Goal: Task Accomplishment & Management: Manage account settings

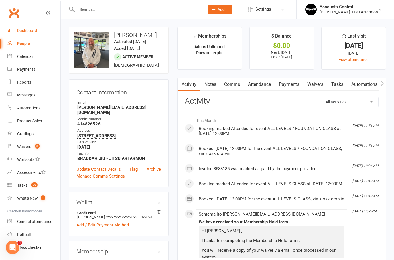
click at [22, 31] on div "Dashboard" at bounding box center [27, 30] width 20 height 5
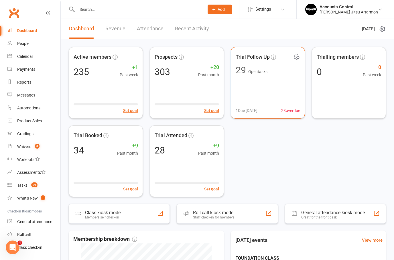
click at [271, 82] on div "Trial Follow Up 29 Open tasks 1 Due today 28 overdue" at bounding box center [268, 83] width 74 height 72
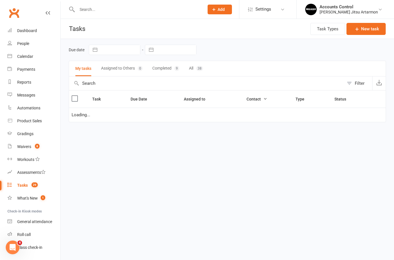
select select "started"
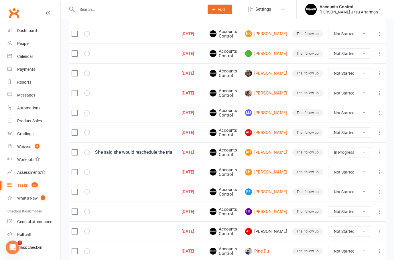
scroll to position [214, 0]
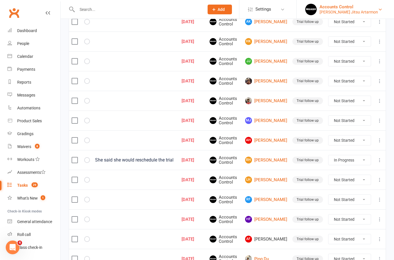
click at [367, 6] on div "Accounts Control" at bounding box center [348, 6] width 58 height 5
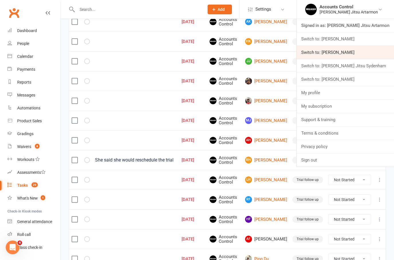
click at [374, 52] on link "Switch to: Braddah Jiu Jitsu Maroubra" at bounding box center [345, 52] width 97 height 13
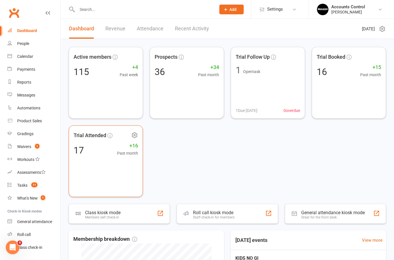
click at [92, 153] on div "17 +16 Past month" at bounding box center [106, 150] width 64 height 12
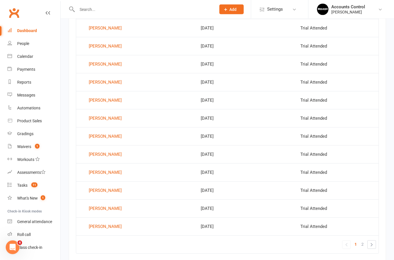
scroll to position [316, 0]
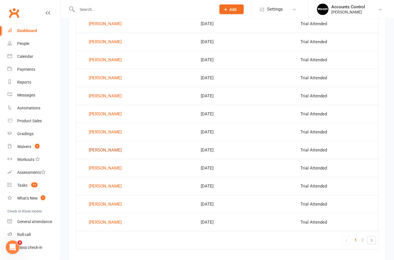
click at [100, 152] on div "[PERSON_NAME]" at bounding box center [105, 150] width 33 height 9
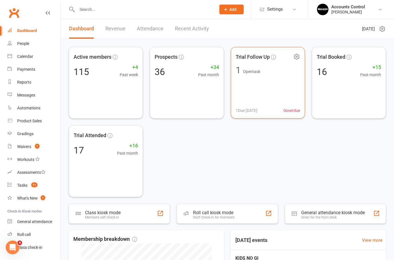
click at [266, 78] on div "Trial Follow Up 1 Open task 1 Due today 0 overdue" at bounding box center [268, 83] width 74 height 72
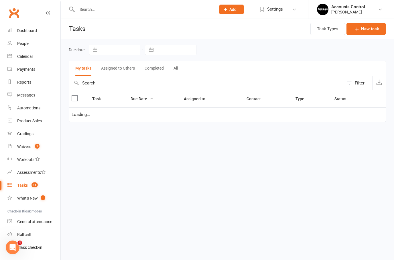
select select "started"
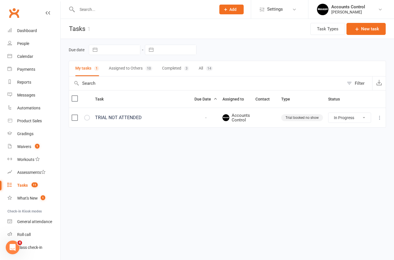
click at [132, 68] on button "Assigned to Others 10" at bounding box center [131, 68] width 44 height 15
select select "started"
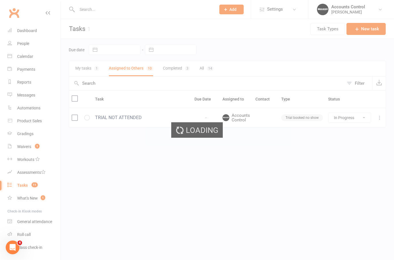
select select "started"
select select "waiting"
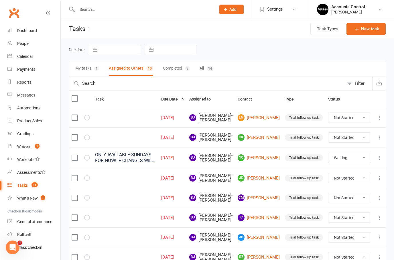
select select "waiting"
click at [172, 69] on button "Completed 3" at bounding box center [176, 68] width 27 height 15
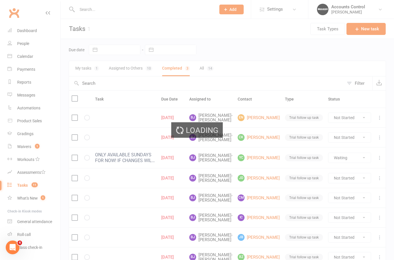
select select "waiting"
select select "finished"
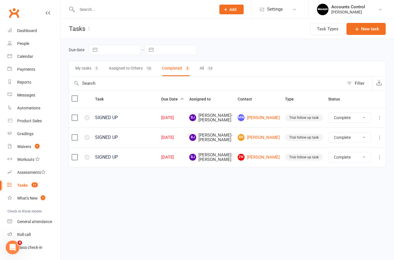
select select "finished"
click at [205, 64] on button "All 14" at bounding box center [206, 68] width 14 height 15
select select "finished"
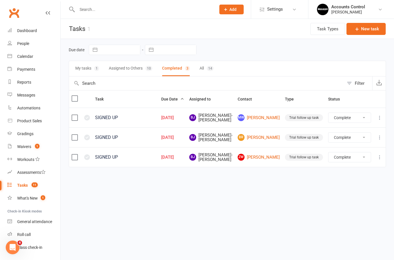
select select "finished"
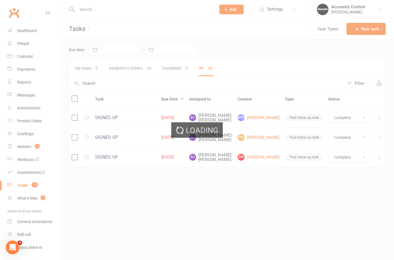
select select "finished"
select select "waiting"
select select "started"
select select "finished"
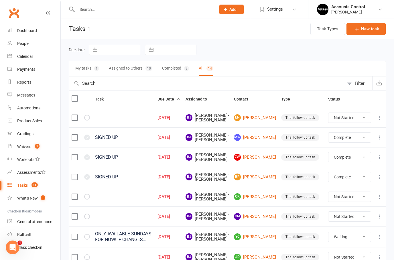
click at [83, 68] on button "My tasks 1" at bounding box center [87, 68] width 24 height 15
select select "finished"
select select "waiting"
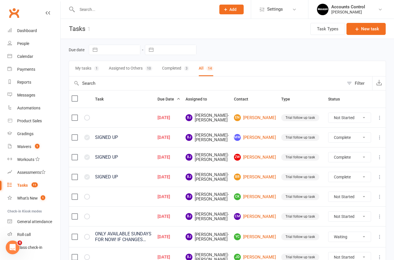
select select "started"
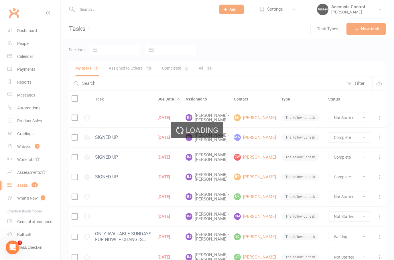
select select "finished"
select select "waiting"
select select "started"
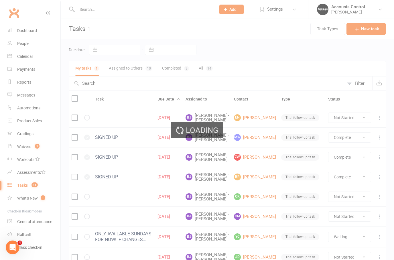
select select "started"
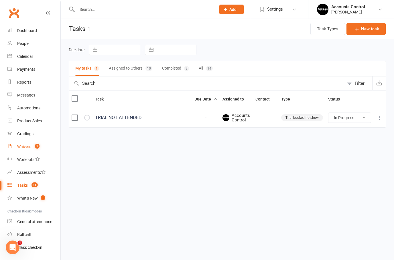
click at [26, 146] on div "Waivers" at bounding box center [24, 146] width 14 height 5
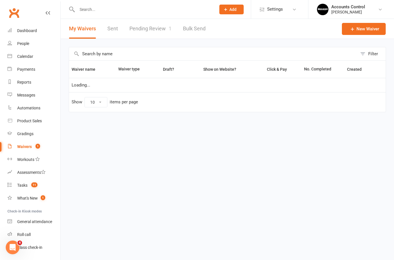
click at [155, 28] on link "Pending Review 1" at bounding box center [150, 29] width 42 height 20
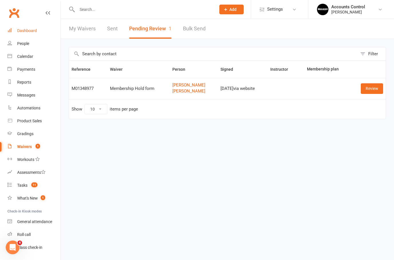
click at [16, 25] on link "Dashboard" at bounding box center [33, 30] width 53 height 13
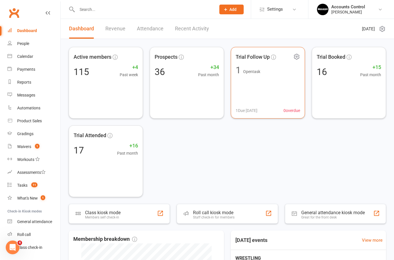
click at [297, 56] on icon at bounding box center [296, 56] width 7 height 7
click at [266, 151] on div "Active members 115 +4 Past week Prospects 36 +34 Past month Trial Follow Up 1 O…" at bounding box center [227, 122] width 317 height 150
click at [365, 9] on div "Braddah Jiu Jitsu Maroubra" at bounding box center [348, 11] width 34 height 5
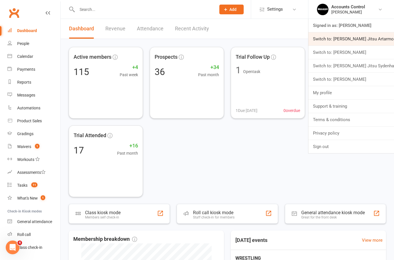
click at [380, 36] on link "Switch to: [PERSON_NAME] Jitsu Artarmon" at bounding box center [351, 38] width 86 height 13
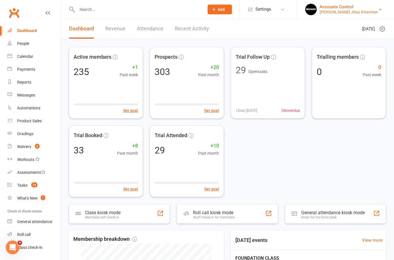
click at [355, 9] on div "Accounts Control" at bounding box center [348, 6] width 58 height 5
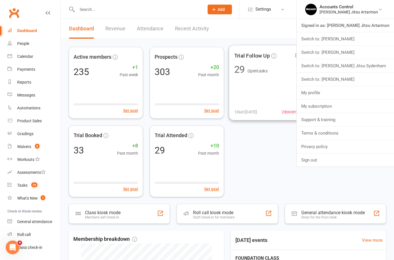
click at [263, 90] on div "Trial Follow Up 29 Open tasks 1 Due today 28 overdue" at bounding box center [268, 82] width 78 height 75
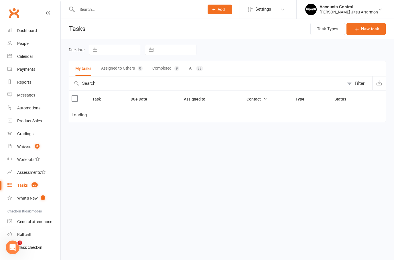
select select "started"
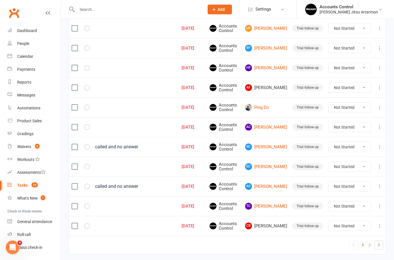
scroll to position [372, 0]
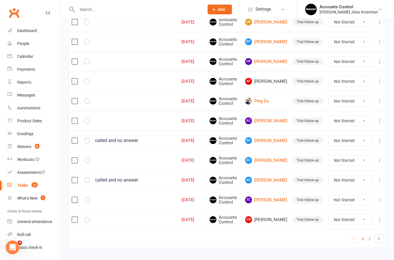
click at [104, 181] on div "called and no answer" at bounding box center [135, 180] width 81 height 6
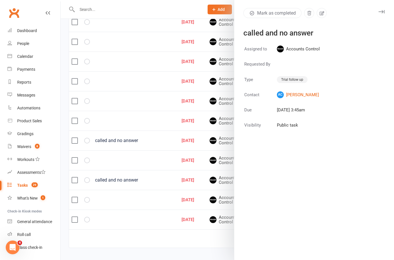
click at [137, 232] on div at bounding box center [227, 130] width 333 height 260
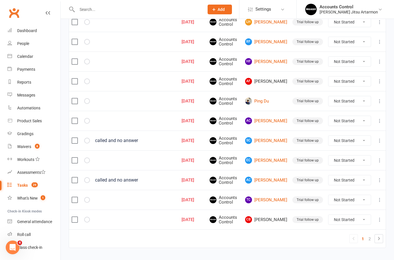
click at [139, 238] on td "1 2" at bounding box center [227, 238] width 317 height 18
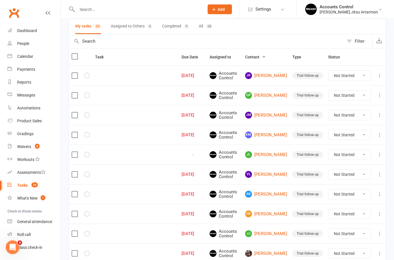
scroll to position [0, 0]
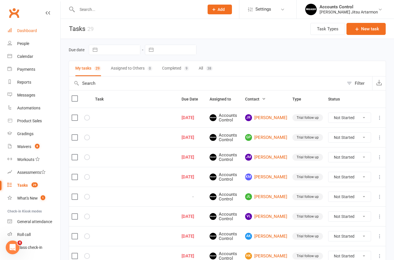
click at [29, 33] on div "Dashboard" at bounding box center [27, 30] width 20 height 5
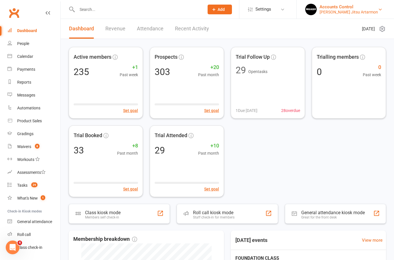
click at [371, 11] on div "Braddah Jiu Jitsu Artarmon" at bounding box center [348, 11] width 58 height 5
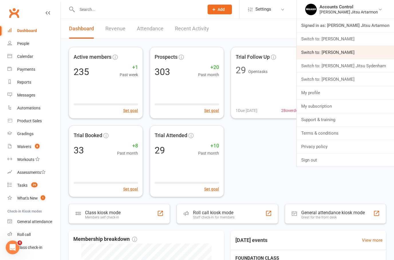
click at [376, 53] on link "Switch to: Braddah Jiu Jitsu Maroubra" at bounding box center [345, 52] width 97 height 13
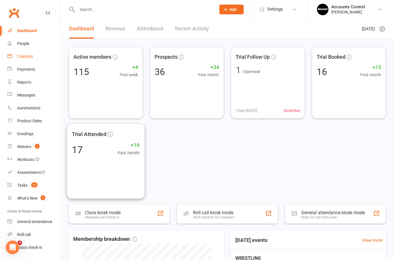
click at [23, 55] on div "Calendar" at bounding box center [25, 56] width 16 height 5
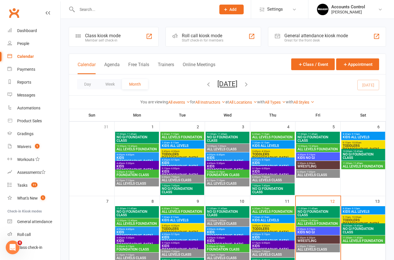
click at [115, 6] on input "text" at bounding box center [143, 9] width 137 height 8
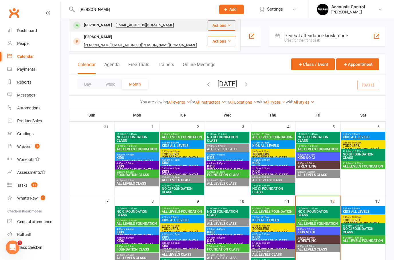
type input "Harry"
click at [86, 29] on div "Harry Charlesworth" at bounding box center [98, 25] width 32 height 8
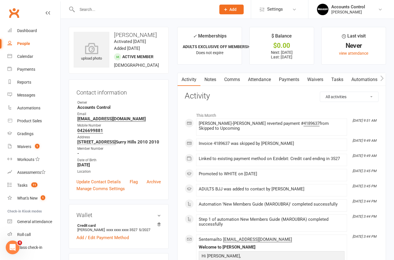
click at [294, 79] on link "Payments" at bounding box center [289, 79] width 28 height 13
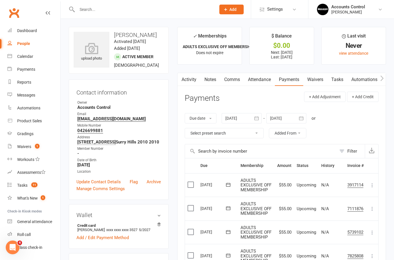
drag, startPoint x: 294, startPoint y: 79, endPoint x: 0, endPoint y: 112, distance: 295.5
click at [0, 112] on li "Automations" at bounding box center [30, 108] width 60 height 13
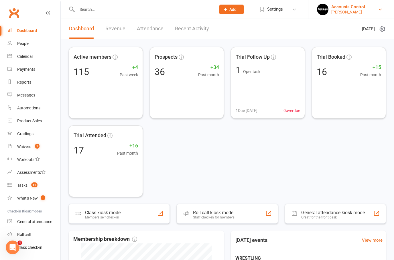
click at [365, 9] on div "[PERSON_NAME]" at bounding box center [348, 11] width 34 height 5
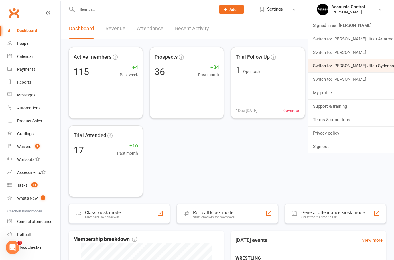
click at [381, 68] on link "Switch to: [PERSON_NAME] Jitsu Sydenham" at bounding box center [351, 65] width 86 height 13
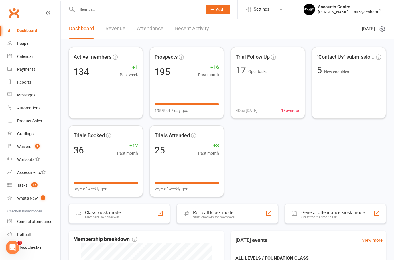
click at [154, 2] on div at bounding box center [134, 9] width 130 height 19
click at [132, 13] on input "text" at bounding box center [136, 9] width 123 height 8
type input "H"
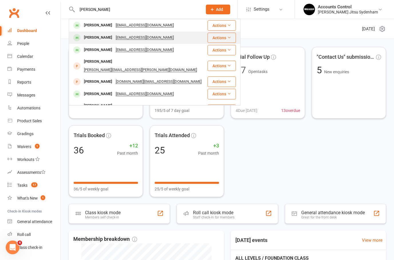
type input "HARRY"
click at [98, 36] on div "Harry Charlesworth" at bounding box center [98, 37] width 32 height 8
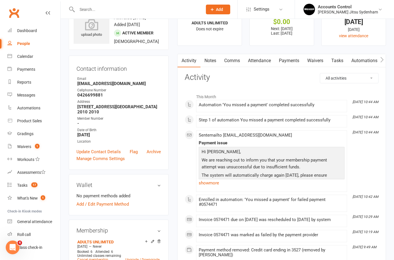
scroll to position [25, 0]
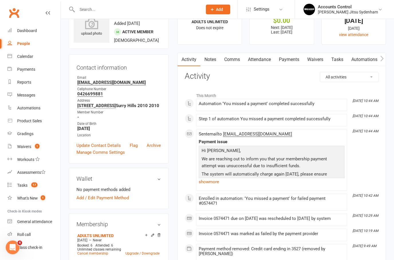
click at [300, 58] on link "Payments" at bounding box center [289, 59] width 28 height 13
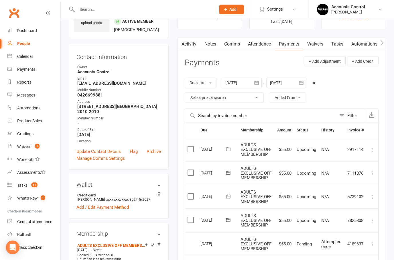
click at [90, 11] on input "text" at bounding box center [143, 9] width 137 height 8
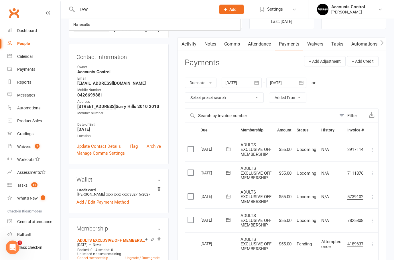
type input "TAWA"
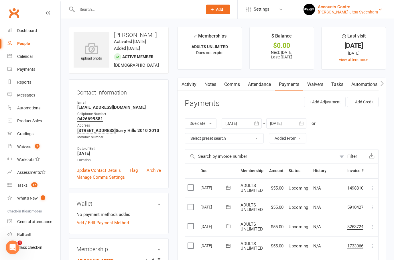
click at [359, 7] on div "Accounts Control" at bounding box center [348, 6] width 60 height 5
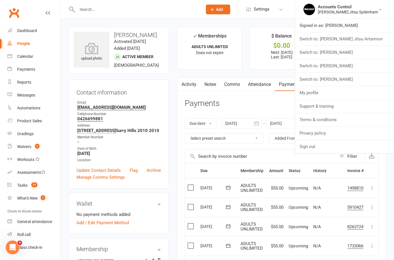
click at [341, 41] on link "Switch to: [PERSON_NAME] Jitsu Artarmon" at bounding box center [344, 38] width 99 height 13
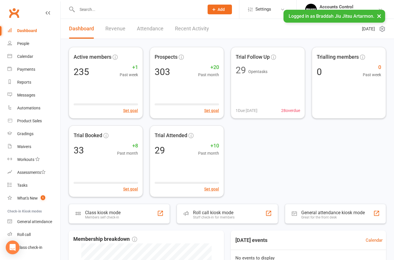
click at [86, 8] on input "text" at bounding box center [137, 9] width 125 height 8
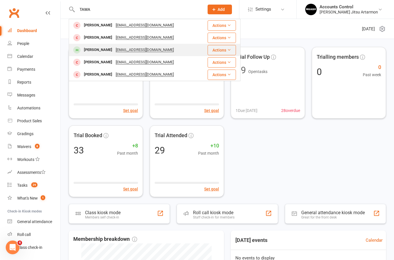
type input "TAWA"
click at [93, 49] on div "[PERSON_NAME]" at bounding box center [98, 50] width 32 height 8
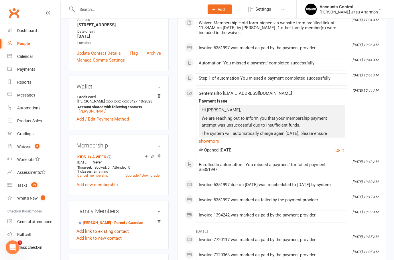
scroll to position [106, 0]
click at [95, 226] on link "Marisa Somphad - Parent / Guardian" at bounding box center [110, 223] width 66 height 6
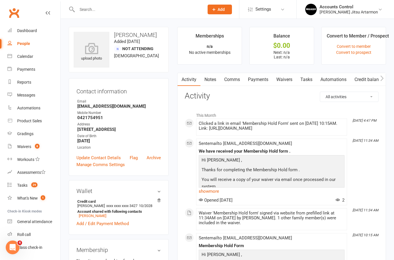
click at [278, 79] on link "Waivers" at bounding box center [284, 79] width 24 height 13
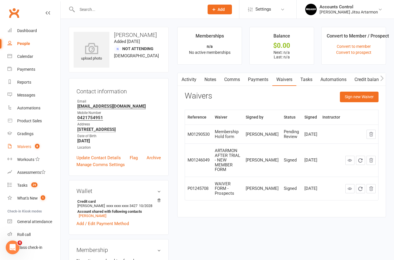
click at [26, 148] on div "Waivers" at bounding box center [24, 146] width 14 height 5
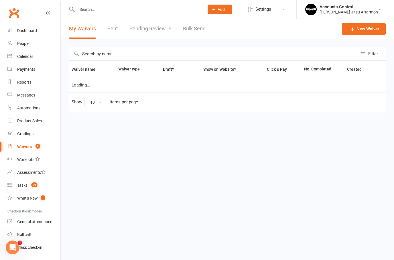
select select "50"
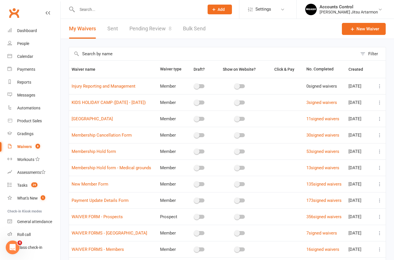
click at [149, 29] on link "Pending Review 8" at bounding box center [150, 29] width 42 height 20
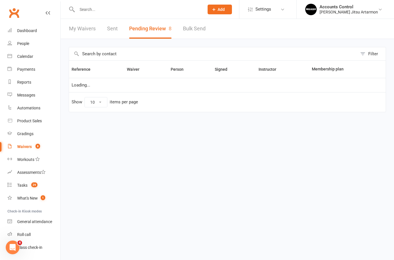
select select "50"
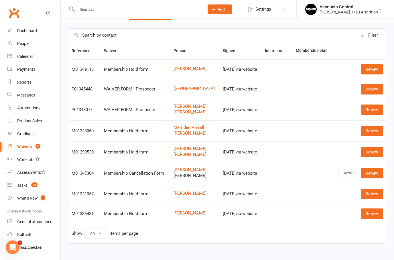
scroll to position [14, 0]
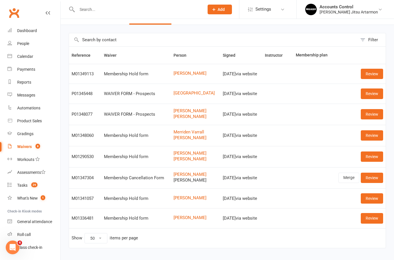
select select "50"
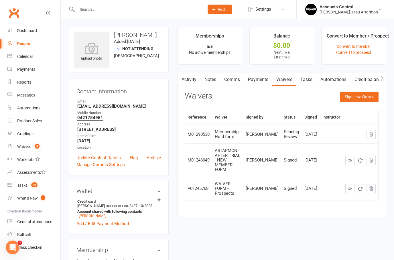
click at [288, 133] on div "Pending Review" at bounding box center [291, 133] width 15 height 9
click at [307, 132] on div "Sep 10, 2025" at bounding box center [310, 134] width 13 height 5
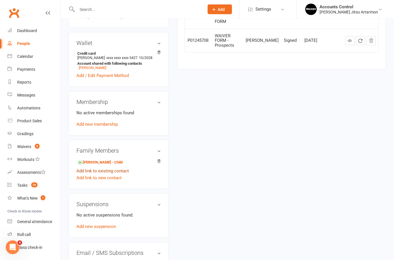
scroll to position [148, 0]
click at [98, 165] on link "Tanwa Collins - Child" at bounding box center [99, 162] width 45 height 6
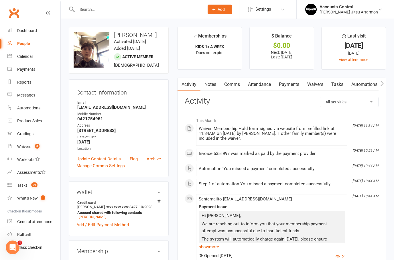
click at [314, 84] on link "Waivers" at bounding box center [315, 84] width 24 height 13
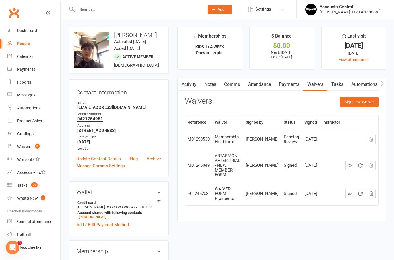
click at [300, 139] on td "Pending Review" at bounding box center [291, 139] width 21 height 19
click at [24, 149] on div "Waivers" at bounding box center [24, 146] width 14 height 5
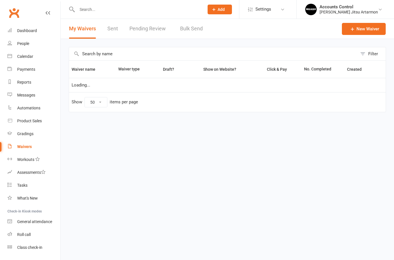
select select "50"
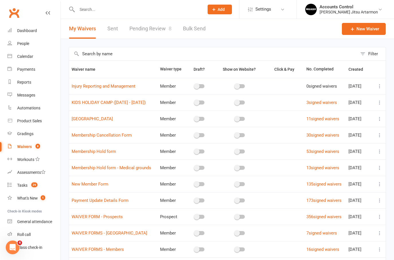
click at [142, 23] on link "Pending Review 8" at bounding box center [150, 29] width 42 height 20
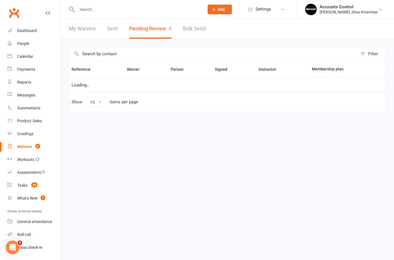
select select "50"
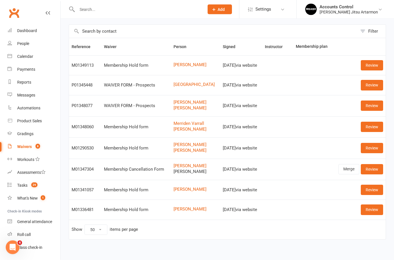
scroll to position [23, 0]
click at [180, 163] on link "[PERSON_NAME]" at bounding box center [195, 165] width 44 height 5
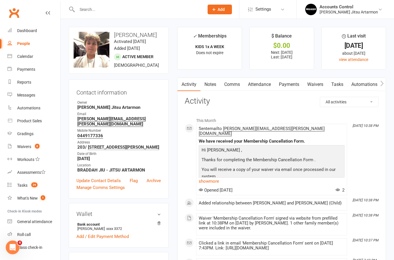
click at [106, 13] on input "text" at bounding box center [137, 9] width 125 height 8
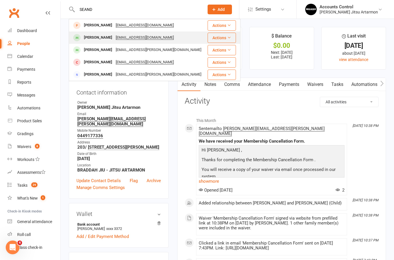
type input "SEAND"
click at [87, 37] on div "[PERSON_NAME]" at bounding box center [98, 37] width 32 height 8
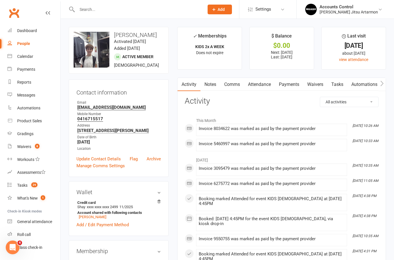
click at [94, 10] on input "text" at bounding box center [137, 9] width 125 height 8
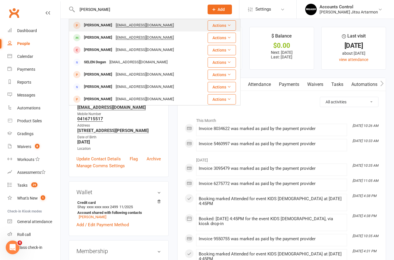
type input "[PERSON_NAME]"
click at [90, 28] on div "[PERSON_NAME]" at bounding box center [98, 25] width 32 height 8
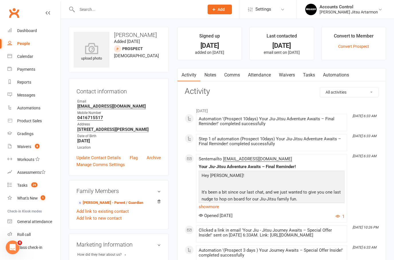
scroll to position [1, 0]
click at [285, 78] on link "Waivers" at bounding box center [287, 74] width 24 height 13
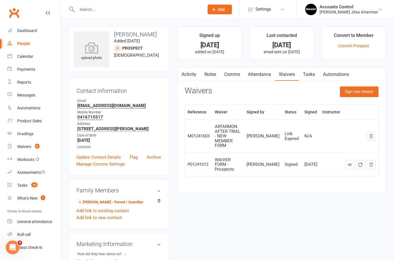
click at [99, 205] on link "Ella Kupershtein - Parent / Guardian" at bounding box center [110, 202] width 66 height 6
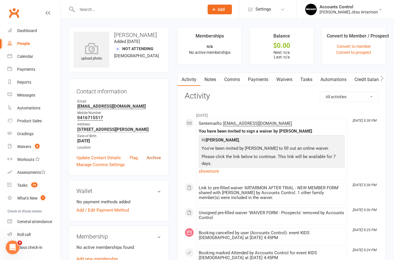
click at [156, 161] on link "Archive" at bounding box center [154, 157] width 14 height 7
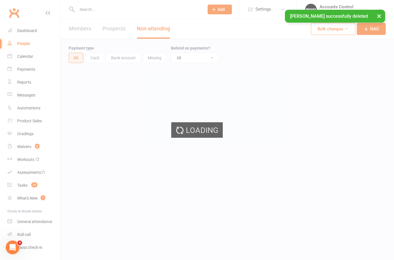
select select "100"
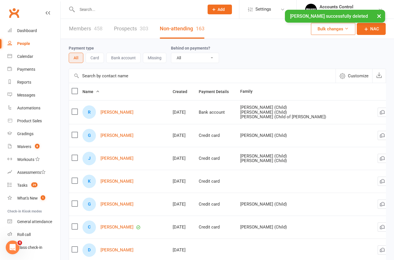
click at [91, 7] on input "text" at bounding box center [137, 9] width 125 height 8
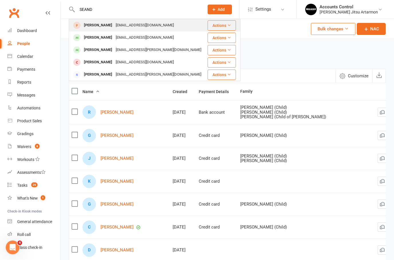
type input "SEAND"
click at [86, 26] on div "Sean Eri" at bounding box center [98, 25] width 32 height 8
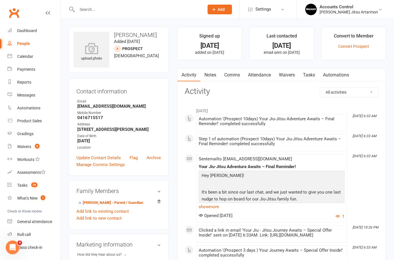
drag, startPoint x: 157, startPoint y: 161, endPoint x: 201, endPoint y: 113, distance: 65.4
click at [157, 161] on link "Archive" at bounding box center [154, 157] width 14 height 7
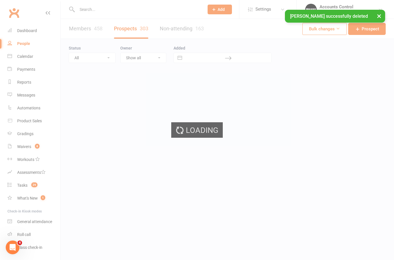
select select "100"
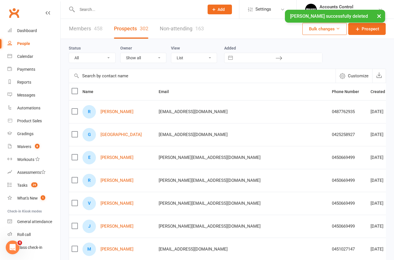
click at [101, 9] on input "text" at bounding box center [137, 9] width 125 height 8
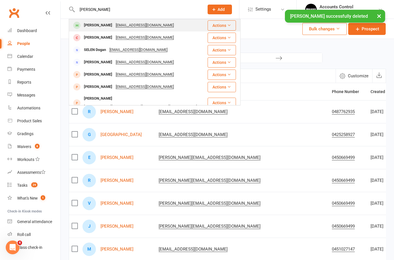
type input "SEAN"
click at [87, 25] on div "Sean Edri" at bounding box center [98, 25] width 32 height 8
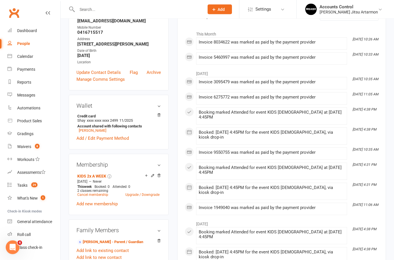
scroll to position [86, 0]
click at [96, 245] on link "Ella Kupershtein - Parent / Guardian" at bounding box center [110, 242] width 66 height 6
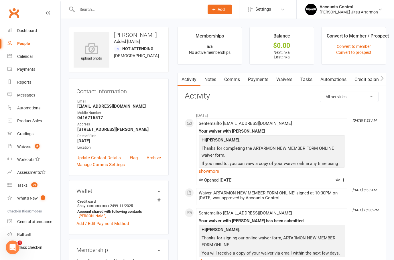
click at [284, 82] on link "Waivers" at bounding box center [284, 79] width 24 height 13
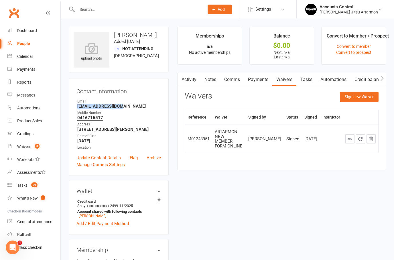
drag, startPoint x: 120, startPoint y: 106, endPoint x: 77, endPoint y: 106, distance: 43.2
click at [77, 106] on li "Email ellakup@hotmail.com" at bounding box center [118, 104] width 84 height 10
copy chrome_annotation "ellakup@hotmail.com"
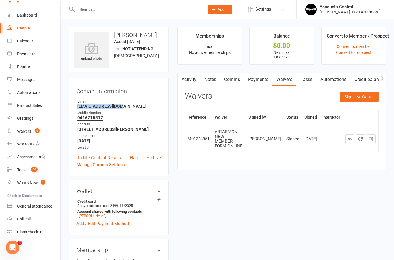
scroll to position [15, 0]
click at [345, 5] on div "Accounts Control" at bounding box center [348, 6] width 58 height 5
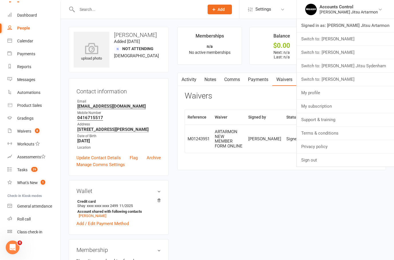
click at [342, 64] on link "Switch to: Braddah Jiu Jitsu Sydenham" at bounding box center [345, 65] width 97 height 13
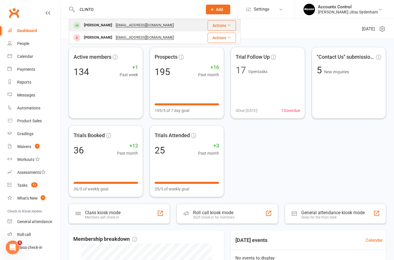
type input "CLINTO"
click at [89, 26] on div "[PERSON_NAME]" at bounding box center [98, 25] width 32 height 8
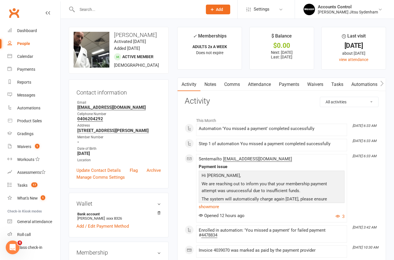
click at [309, 86] on link "Waivers" at bounding box center [315, 84] width 24 height 13
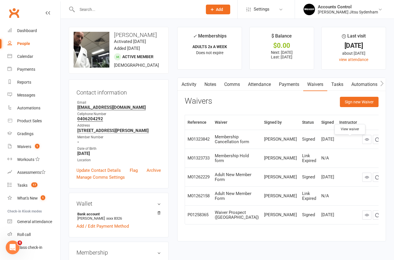
click at [365, 141] on icon at bounding box center [367, 139] width 4 height 4
click at [289, 84] on link "Payments" at bounding box center [289, 84] width 28 height 13
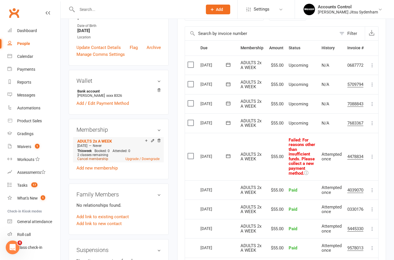
scroll to position [122, 0]
click at [94, 160] on link "Cancel membership" at bounding box center [92, 159] width 31 height 4
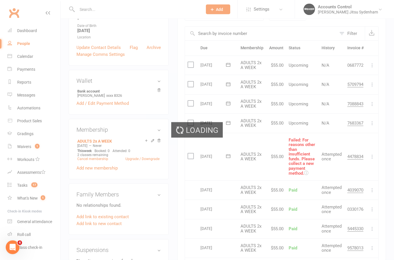
scroll to position [123, 0]
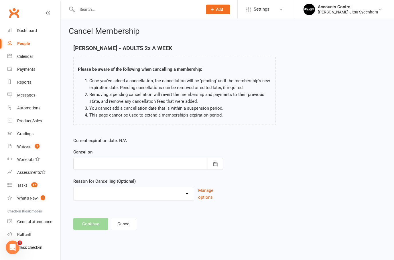
click at [205, 164] on div at bounding box center [148, 164] width 150 height 12
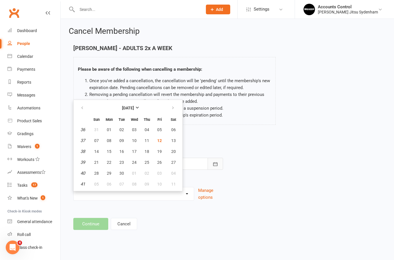
click at [216, 164] on icon "button" at bounding box center [215, 164] width 6 height 6
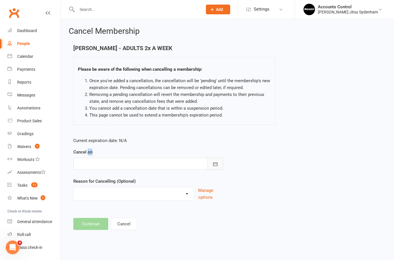
click at [216, 164] on icon "button" at bounding box center [215, 164] width 6 height 6
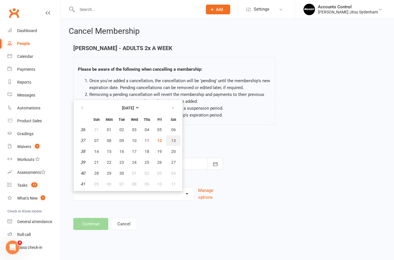
click at [166, 142] on button "13" at bounding box center [173, 140] width 15 height 10
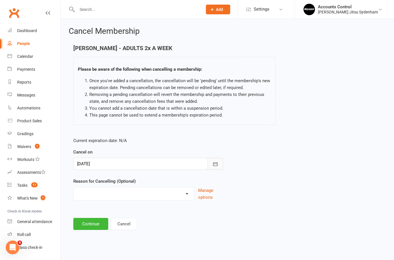
click at [218, 166] on icon "button" at bounding box center [215, 164] width 6 height 6
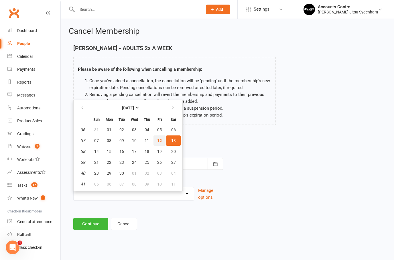
click at [160, 142] on span "12" at bounding box center [159, 140] width 5 height 5
type input "[DATE]"
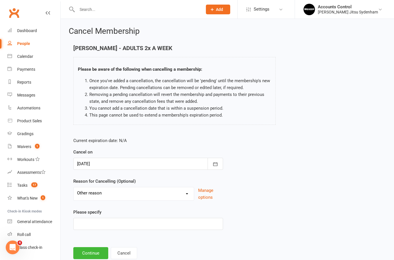
click at [125, 177] on form "Current expiration date: N/A Cancel on [DATE] [DATE] Sun Mon Tue Wed Thu Fri Sa…" at bounding box center [148, 183] width 150 height 93
select select "1"
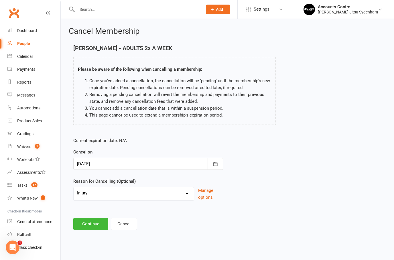
click at [88, 225] on button "Continue" at bounding box center [90, 224] width 35 height 12
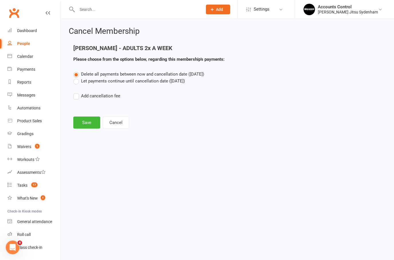
click at [88, 124] on button "Save" at bounding box center [86, 122] width 27 height 12
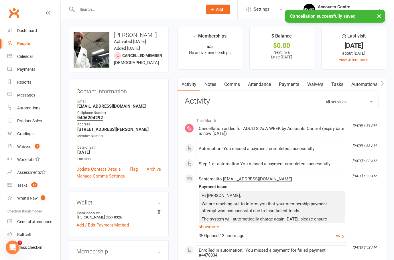
click at [292, 84] on link "Payments" at bounding box center [289, 84] width 28 height 13
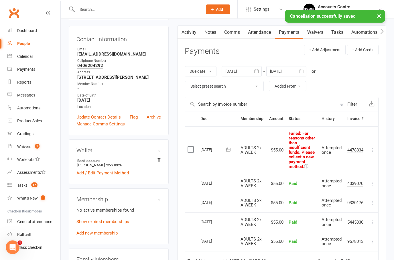
scroll to position [52, 0]
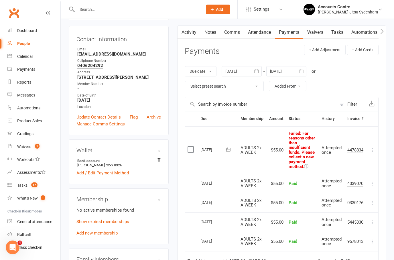
click at [371, 149] on icon at bounding box center [372, 150] width 6 height 6
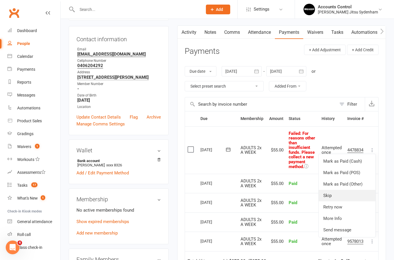
click at [337, 196] on link "Skip" at bounding box center [347, 195] width 57 height 11
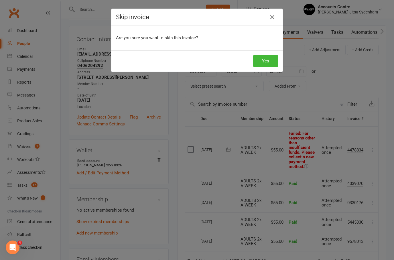
scroll to position [75, 0]
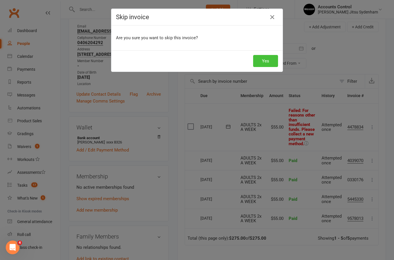
click at [262, 62] on button "Yes" at bounding box center [265, 61] width 25 height 12
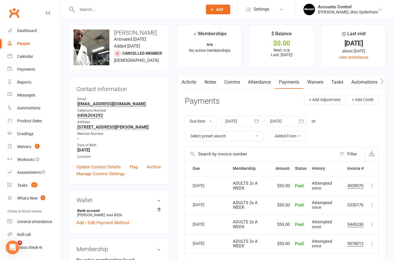
scroll to position [0, 0]
